Goal: Check status

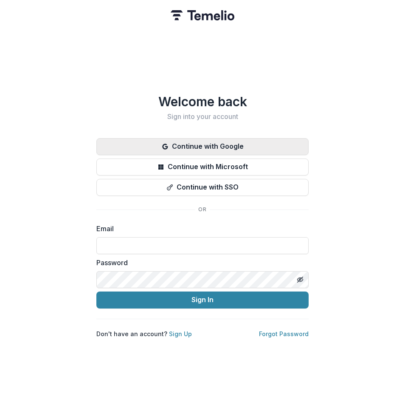
click at [189, 142] on button "Continue with Google" at bounding box center [202, 146] width 212 height 17
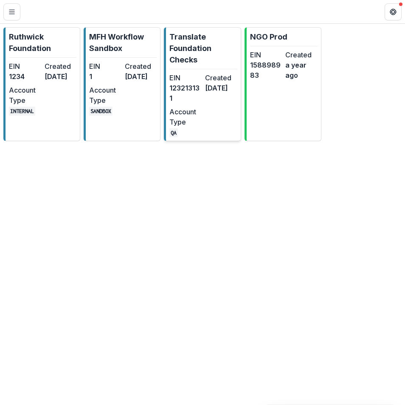
click at [195, 71] on link "Translate Foundation Checks EIN [US_EMPLOYER_IDENTIFICATION_NUMBER] Created [DA…" at bounding box center [202, 84] width 77 height 114
